Goal: Information Seeking & Learning: Learn about a topic

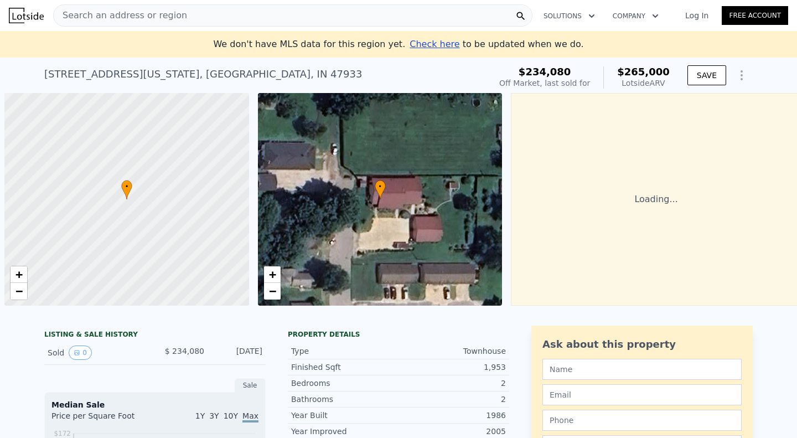
scroll to position [0, 4]
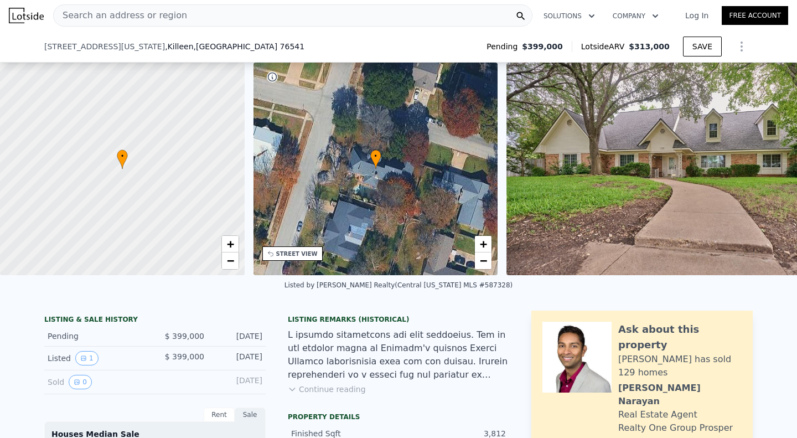
scroll to position [217, 0]
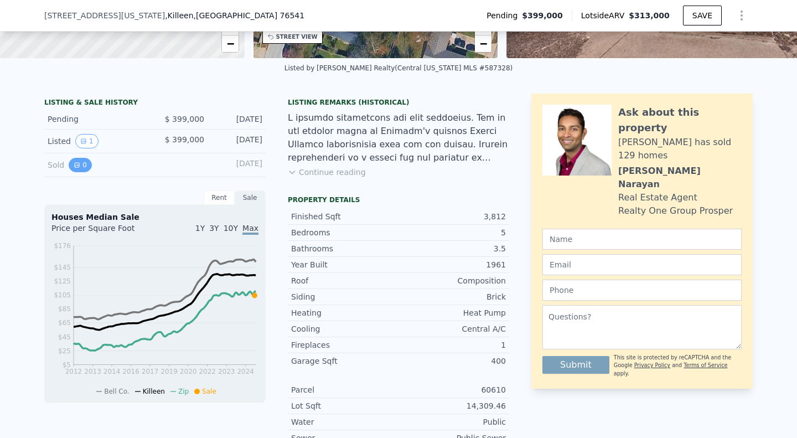
click at [74, 168] on icon "View historical data" at bounding box center [77, 165] width 7 height 7
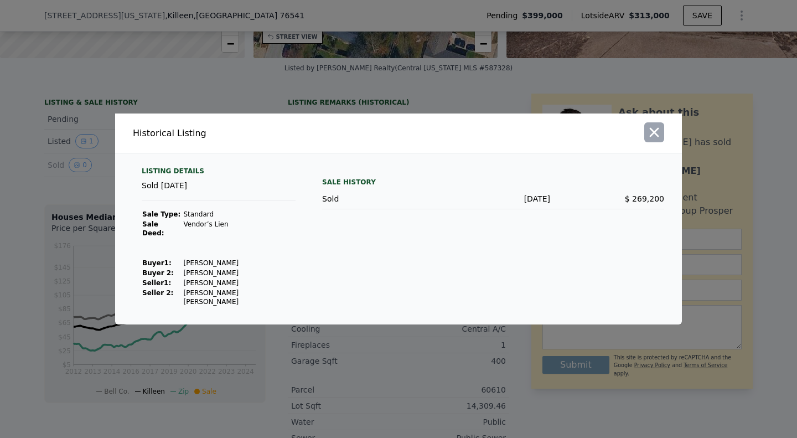
click at [649, 139] on icon "button" at bounding box center [653, 131] width 15 height 15
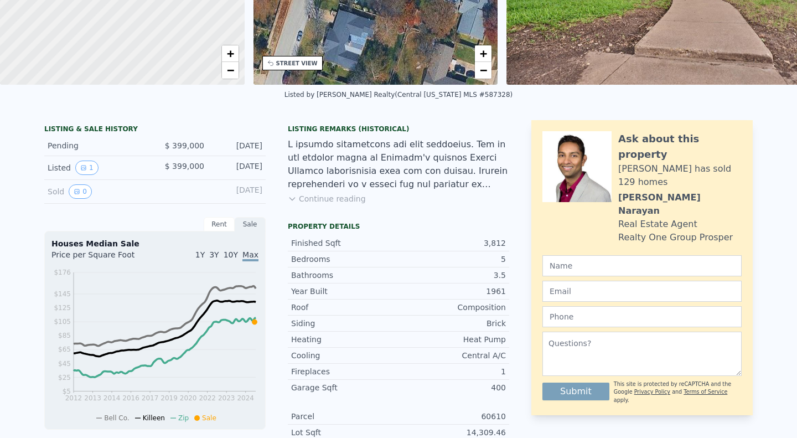
scroll to position [4, 0]
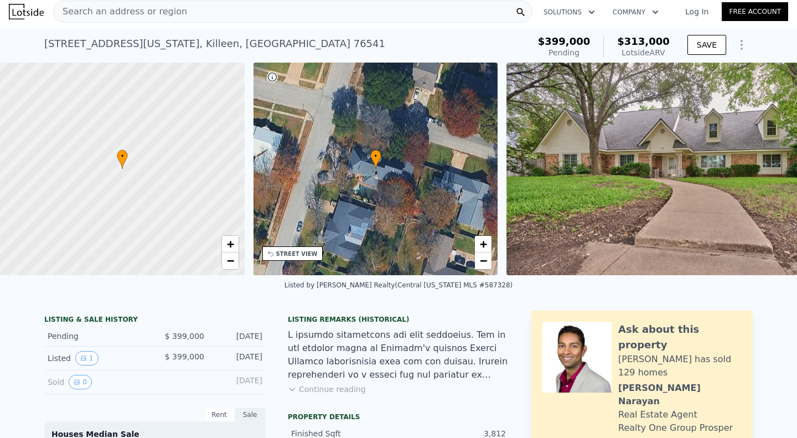
click at [146, 8] on span "Search an address or region" at bounding box center [120, 11] width 133 height 13
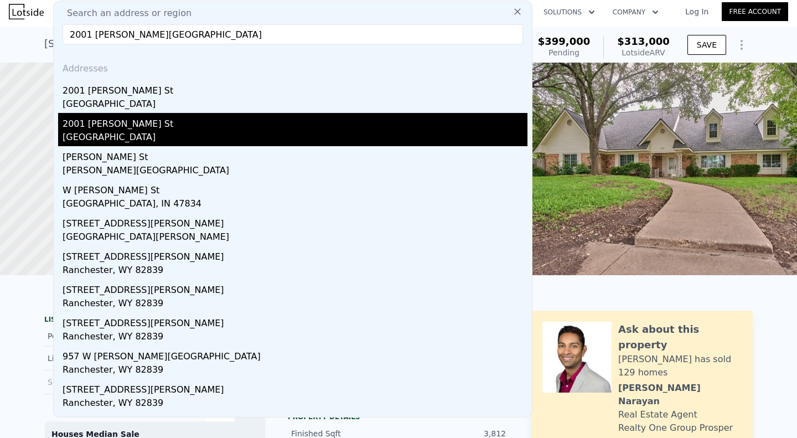
type input "2001 [PERSON_NAME][GEOGRAPHIC_DATA]"
click at [109, 129] on div "2001 [PERSON_NAME] St" at bounding box center [295, 122] width 465 height 18
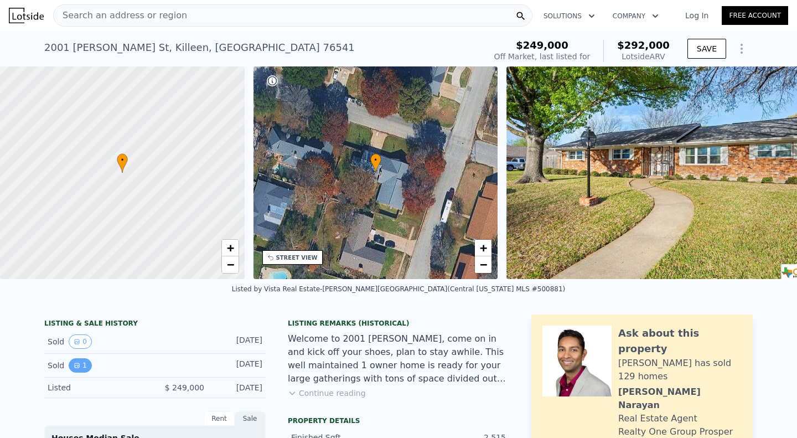
click at [74, 368] on icon "View historical data" at bounding box center [77, 365] width 7 height 7
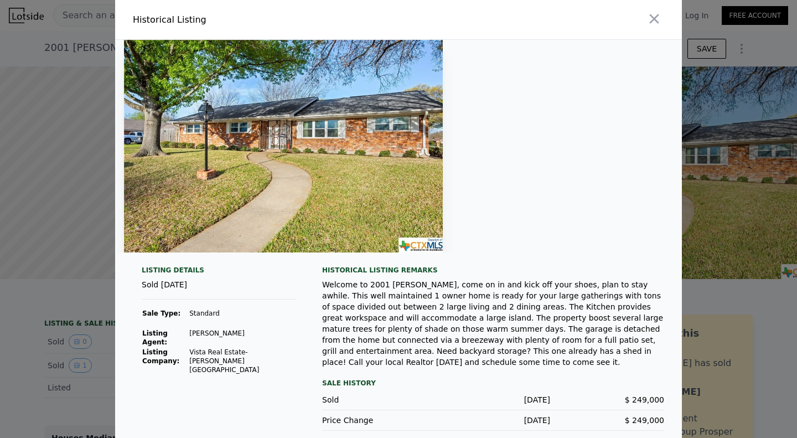
click at [654, 29] on button "button" at bounding box center [654, 19] width 20 height 20
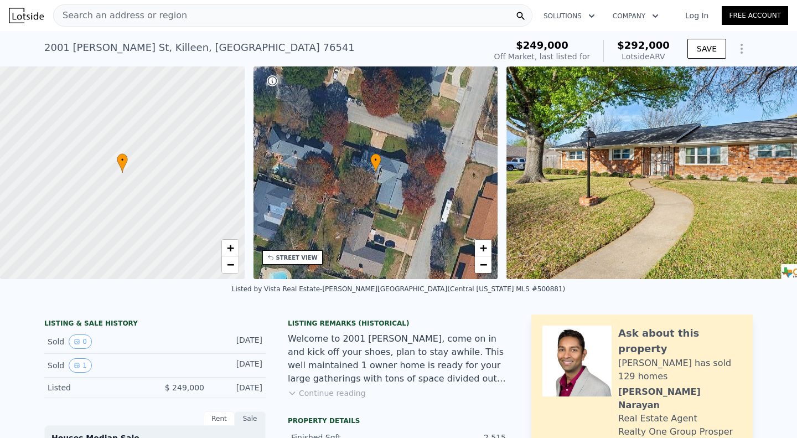
click at [171, 16] on span "Search an address or region" at bounding box center [120, 15] width 133 height 13
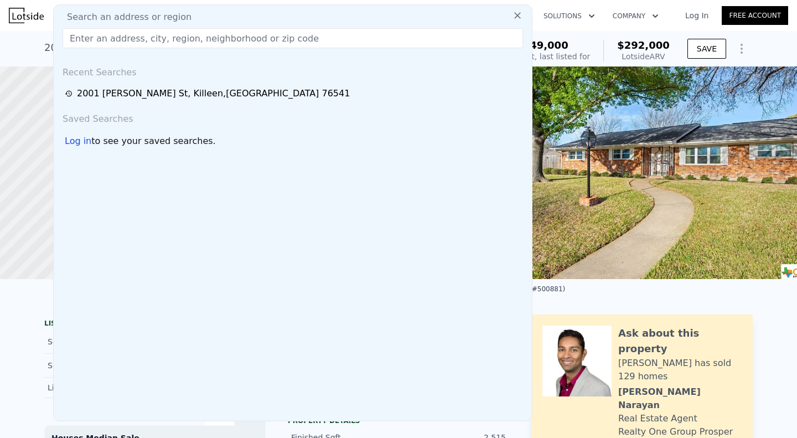
type input "7"
